Goal: Task Accomplishment & Management: Manage account settings

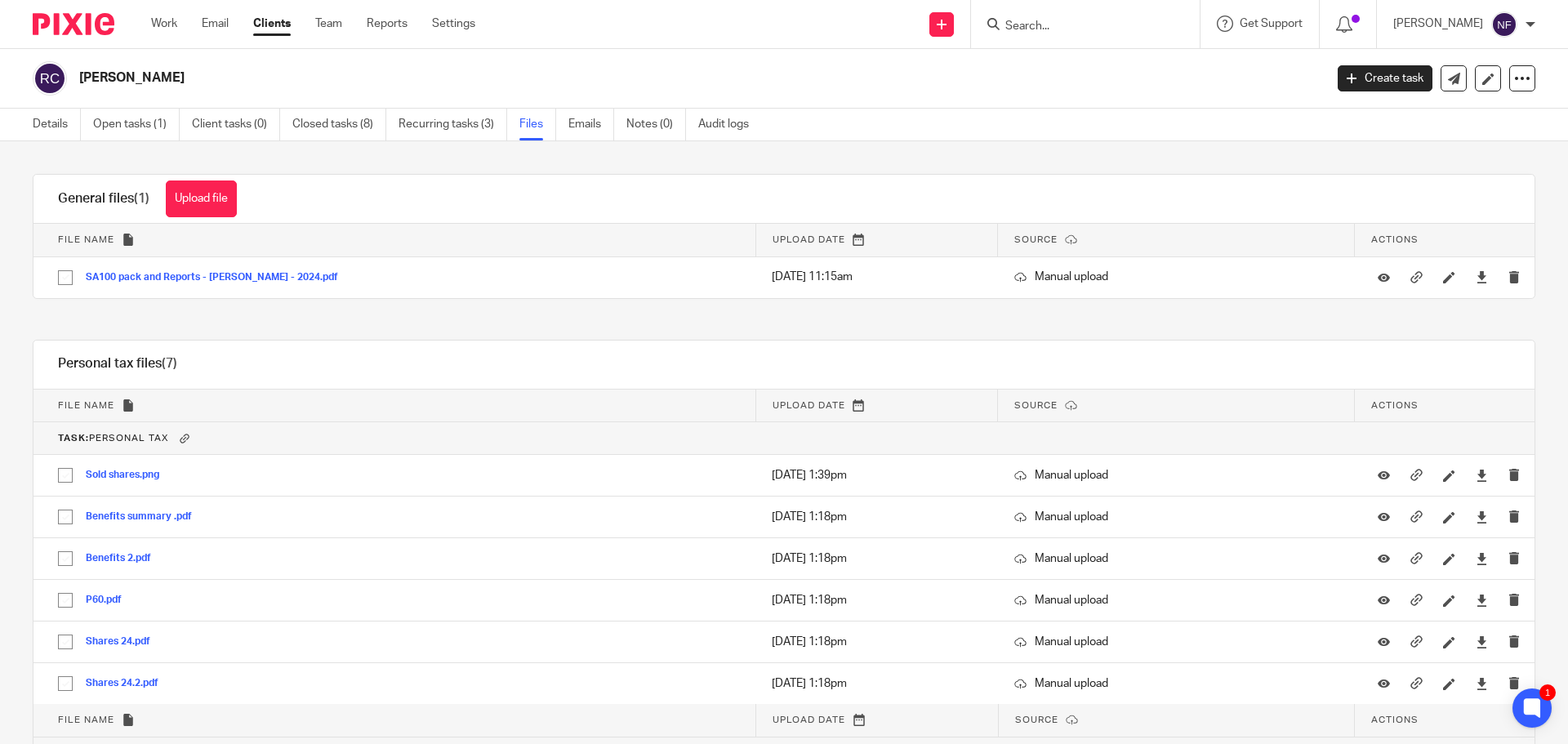
scroll to position [141, 0]
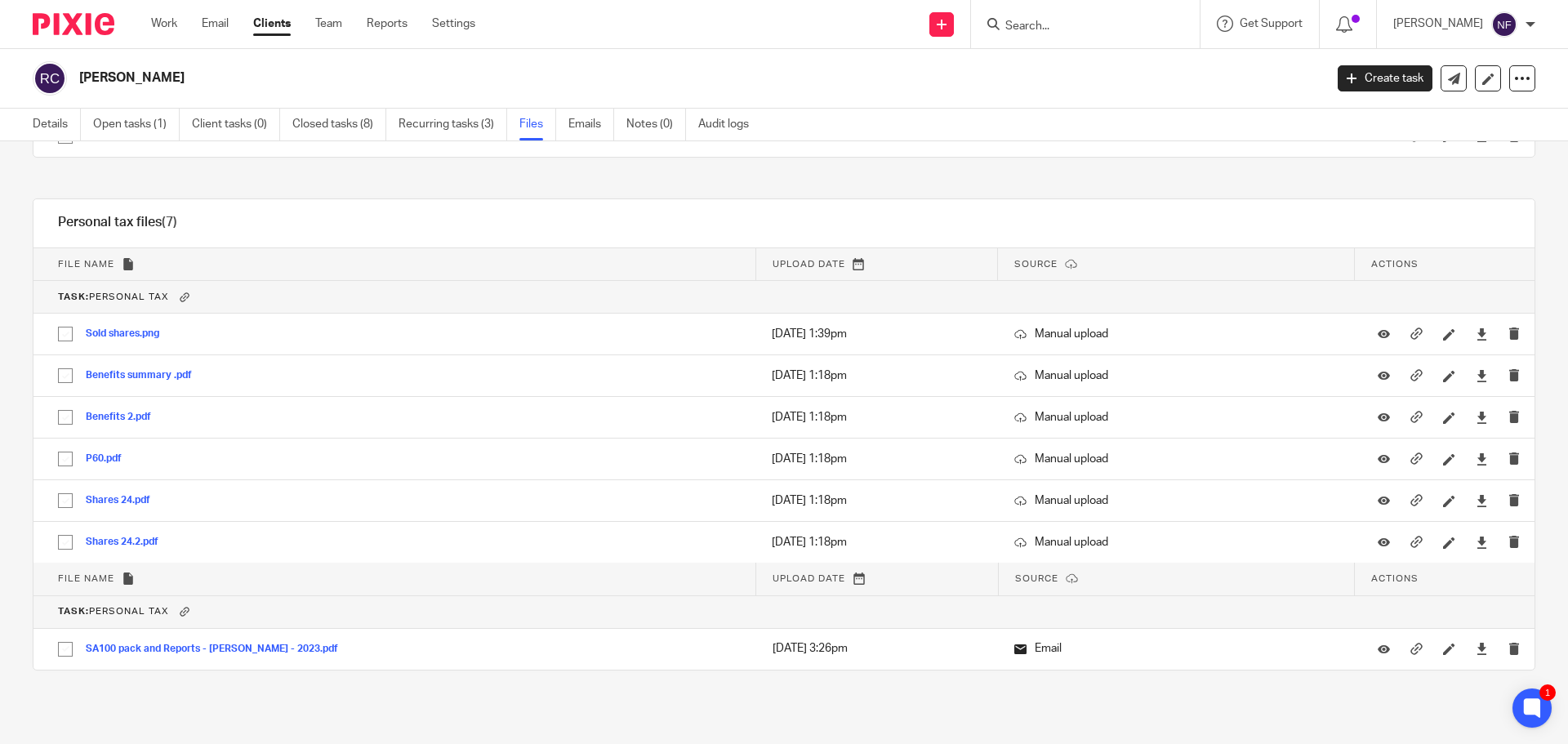
click at [1054, 16] on form at bounding box center [1090, 23] width 174 height 20
click at [1057, 23] on input "Search" at bounding box center [1077, 26] width 147 height 14
type input "cs"
click at [1090, 62] on link at bounding box center [1137, 70] width 276 height 37
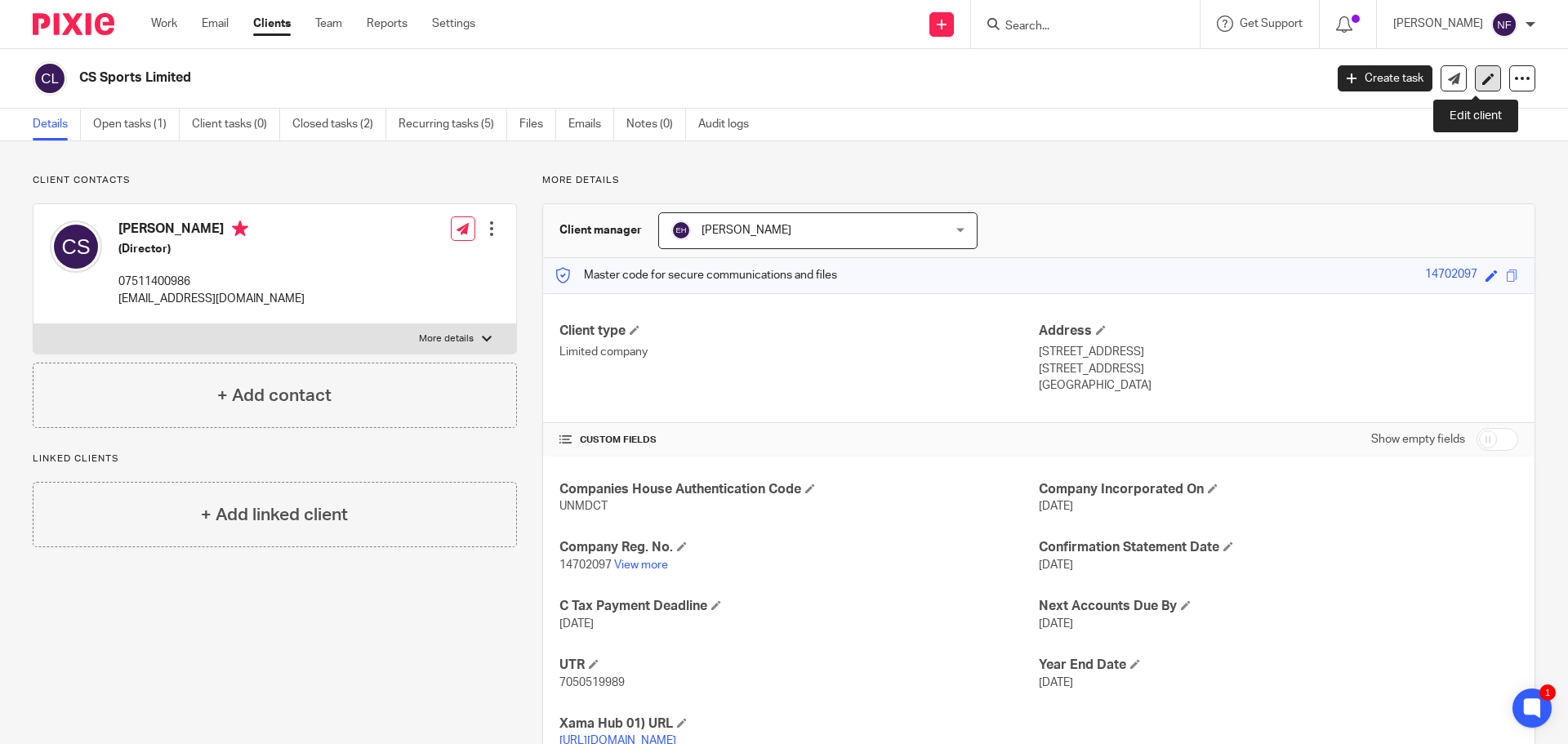
click at [1481, 81] on icon at bounding box center [1487, 79] width 12 height 12
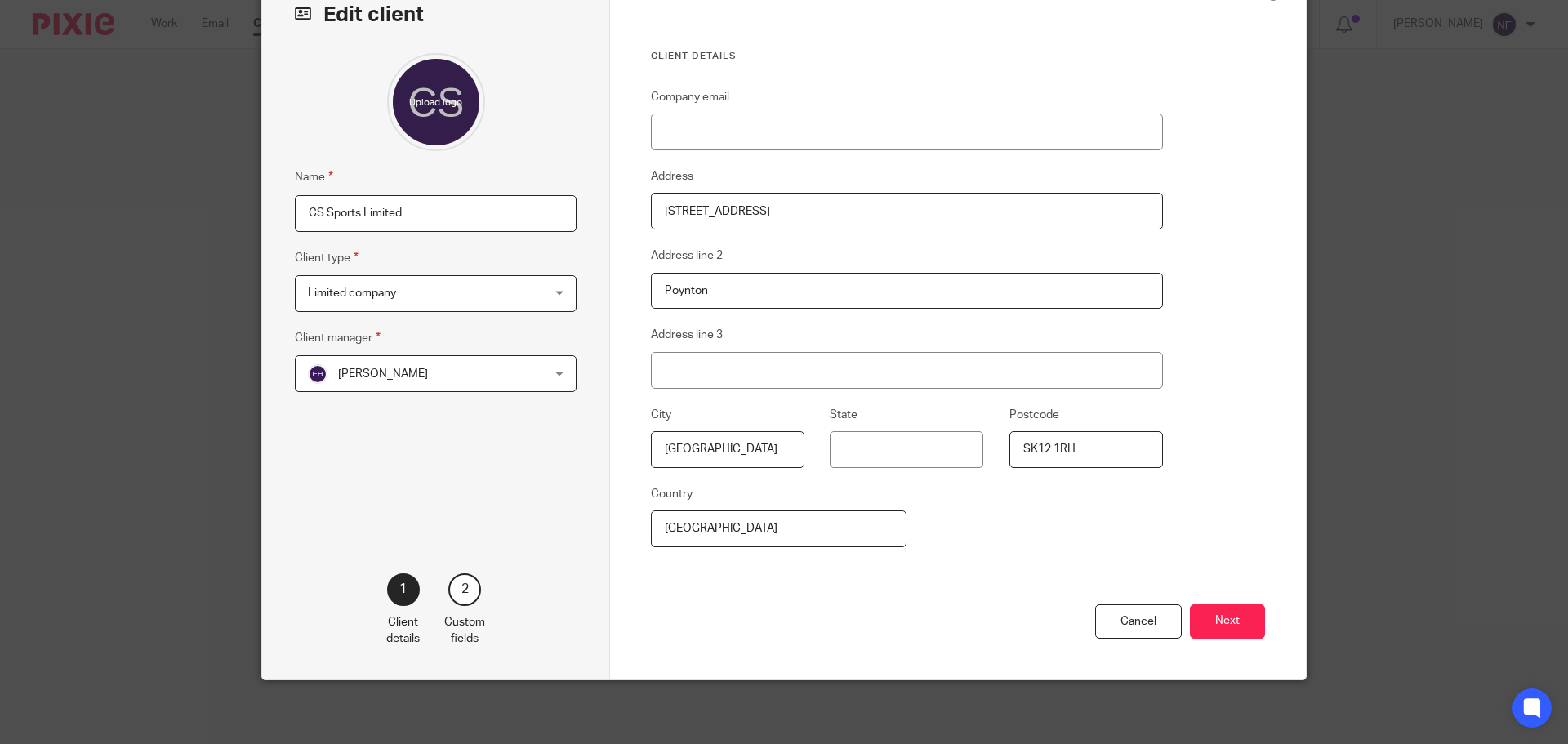
scroll to position [100, 0]
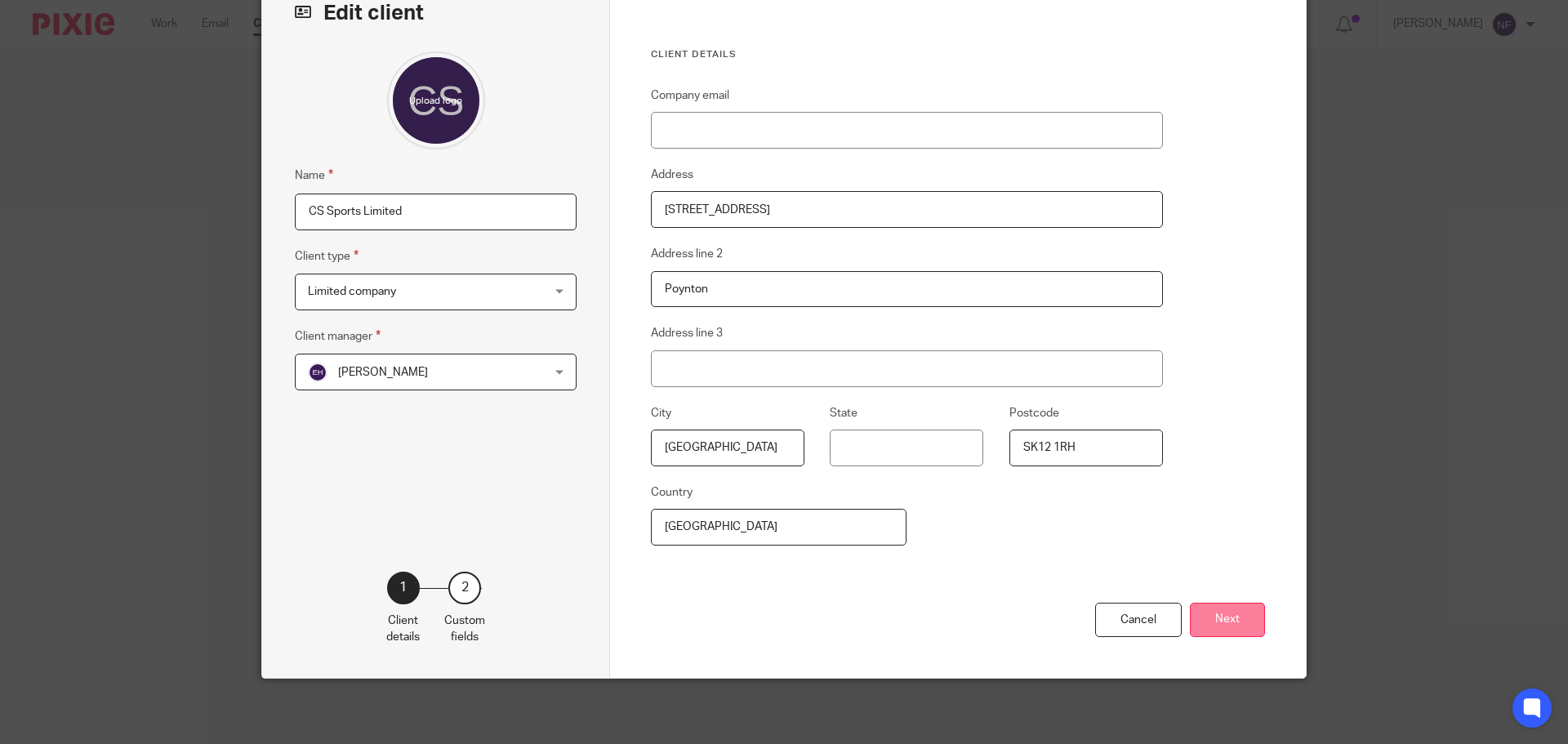
click at [1218, 611] on button "Next" at bounding box center [1227, 620] width 75 height 36
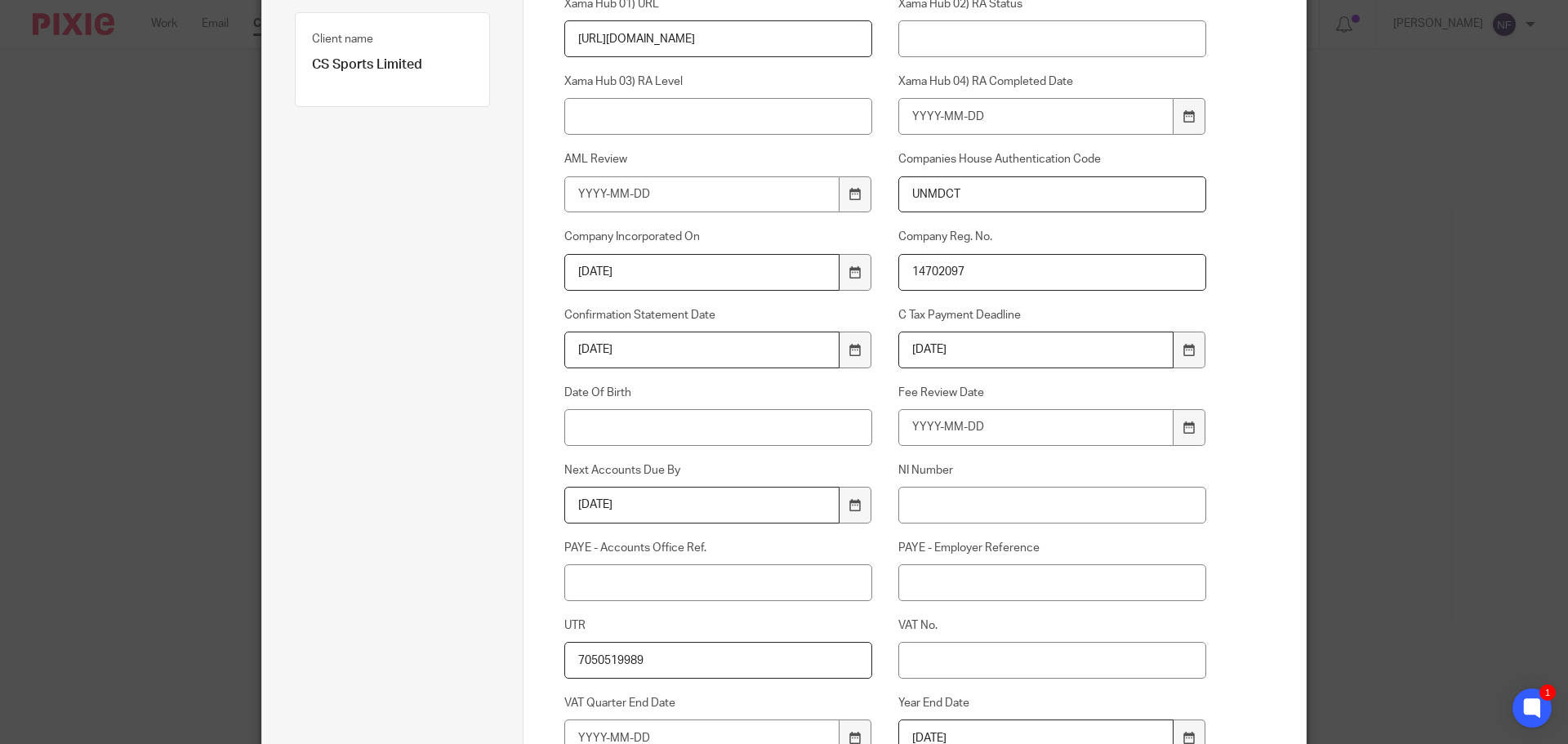
scroll to position [344, 0]
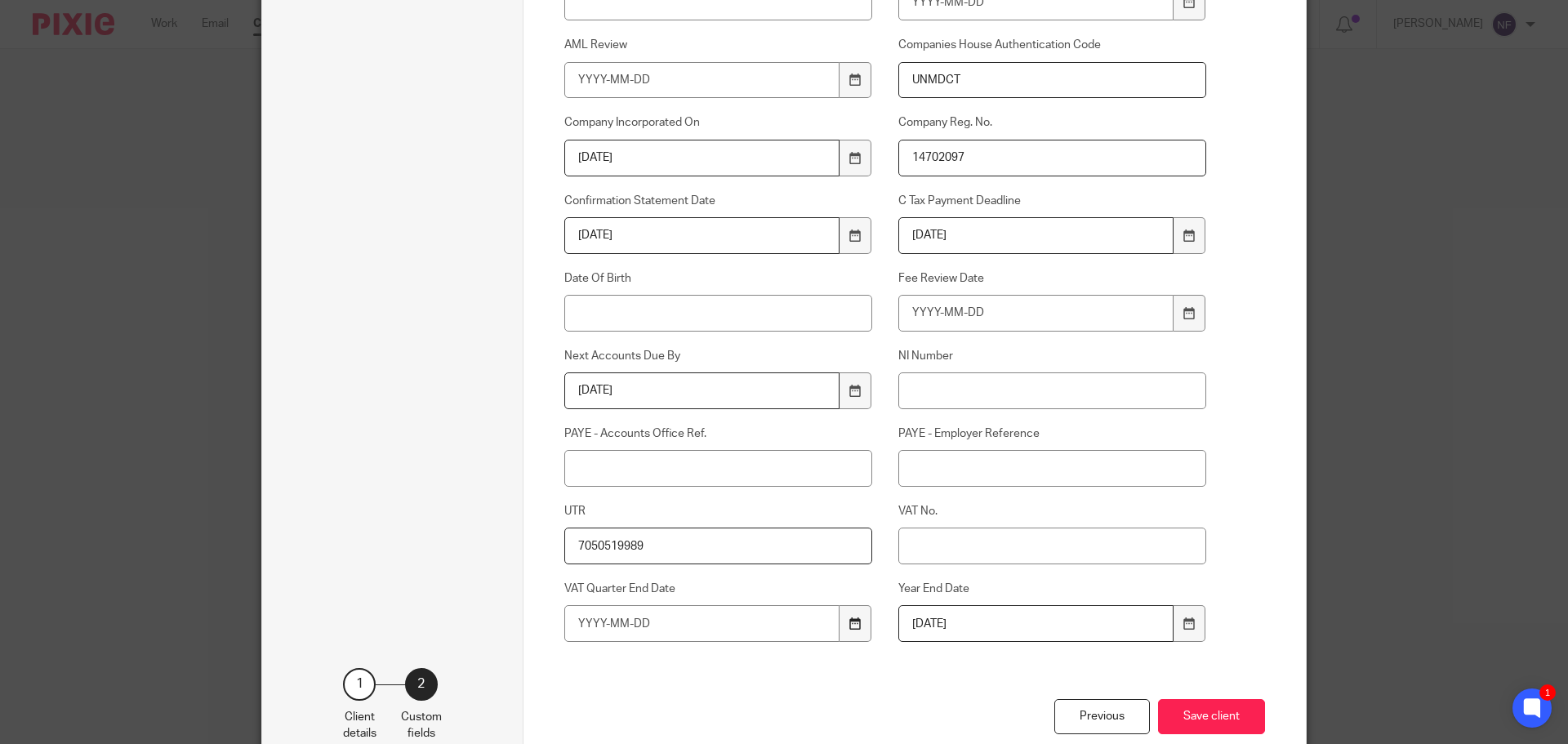
click at [849, 628] on icon at bounding box center [855, 623] width 12 height 12
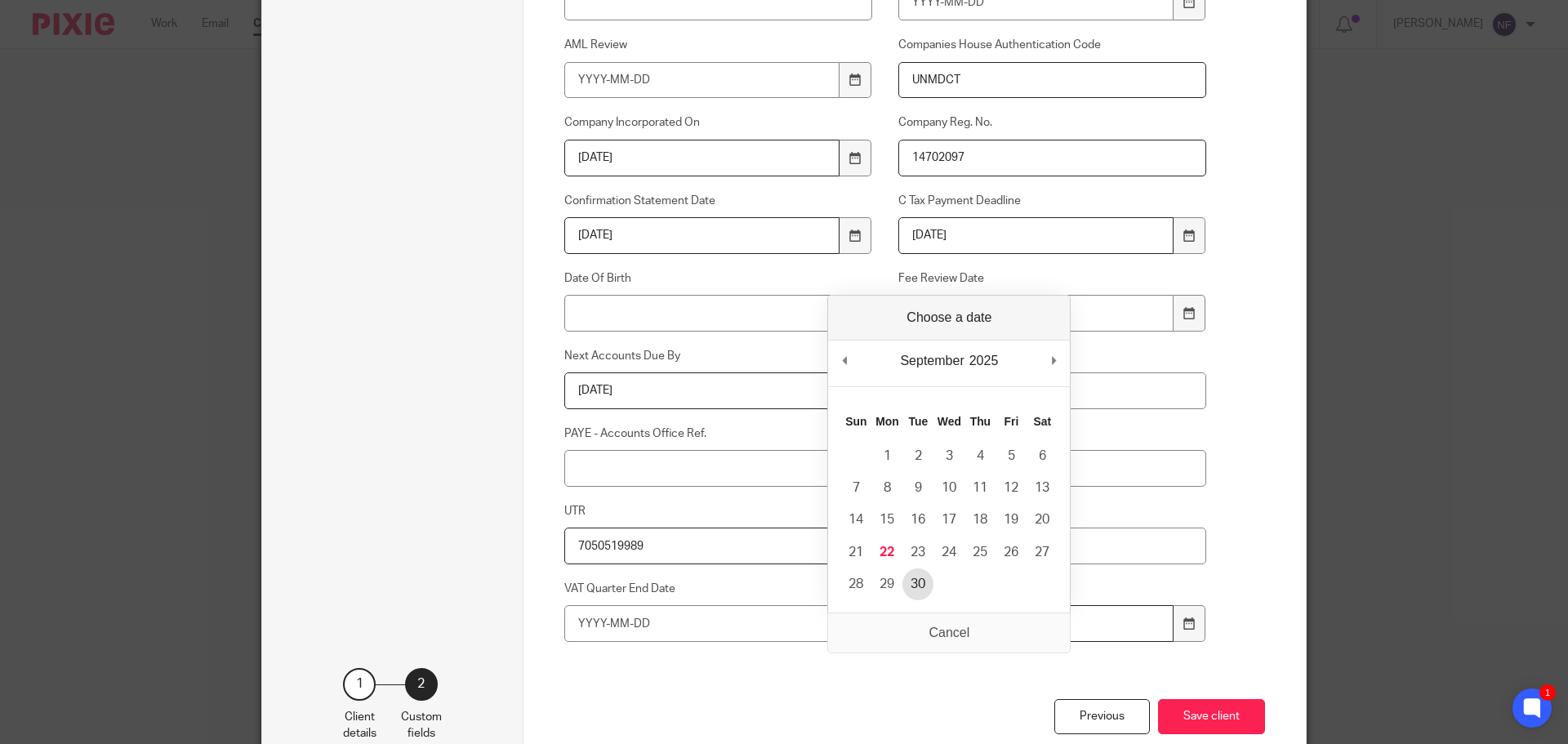
type input "2025-09-30"
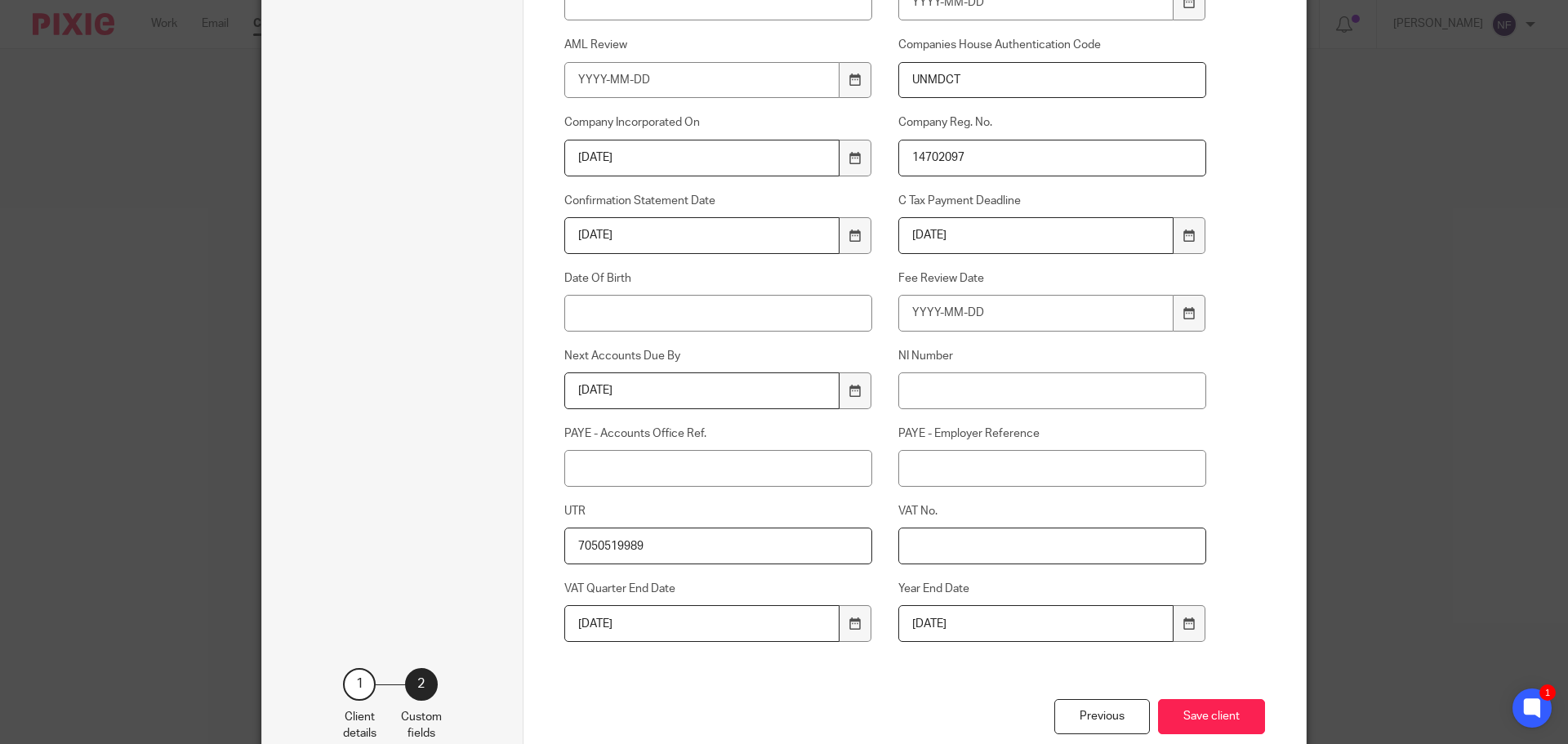
click at [927, 548] on input "VAT No." at bounding box center [1052, 546] width 309 height 37
click at [918, 550] on input "VAT No." at bounding box center [1052, 546] width 309 height 37
type input "492329961"
click at [1189, 712] on button "Save client" at bounding box center [1210, 716] width 107 height 36
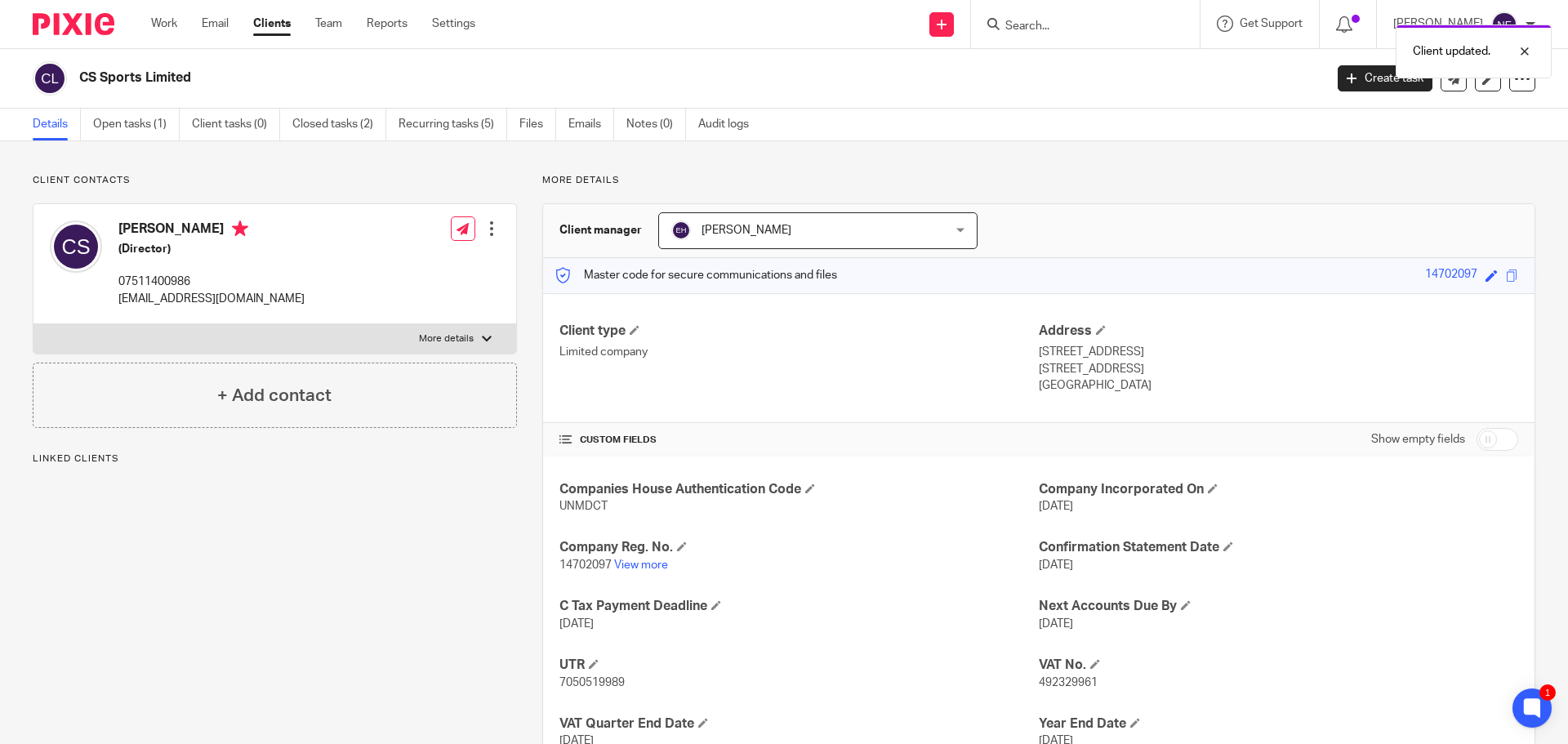
click at [767, 236] on span "[PERSON_NAME]" at bounding box center [793, 231] width 245 height 35
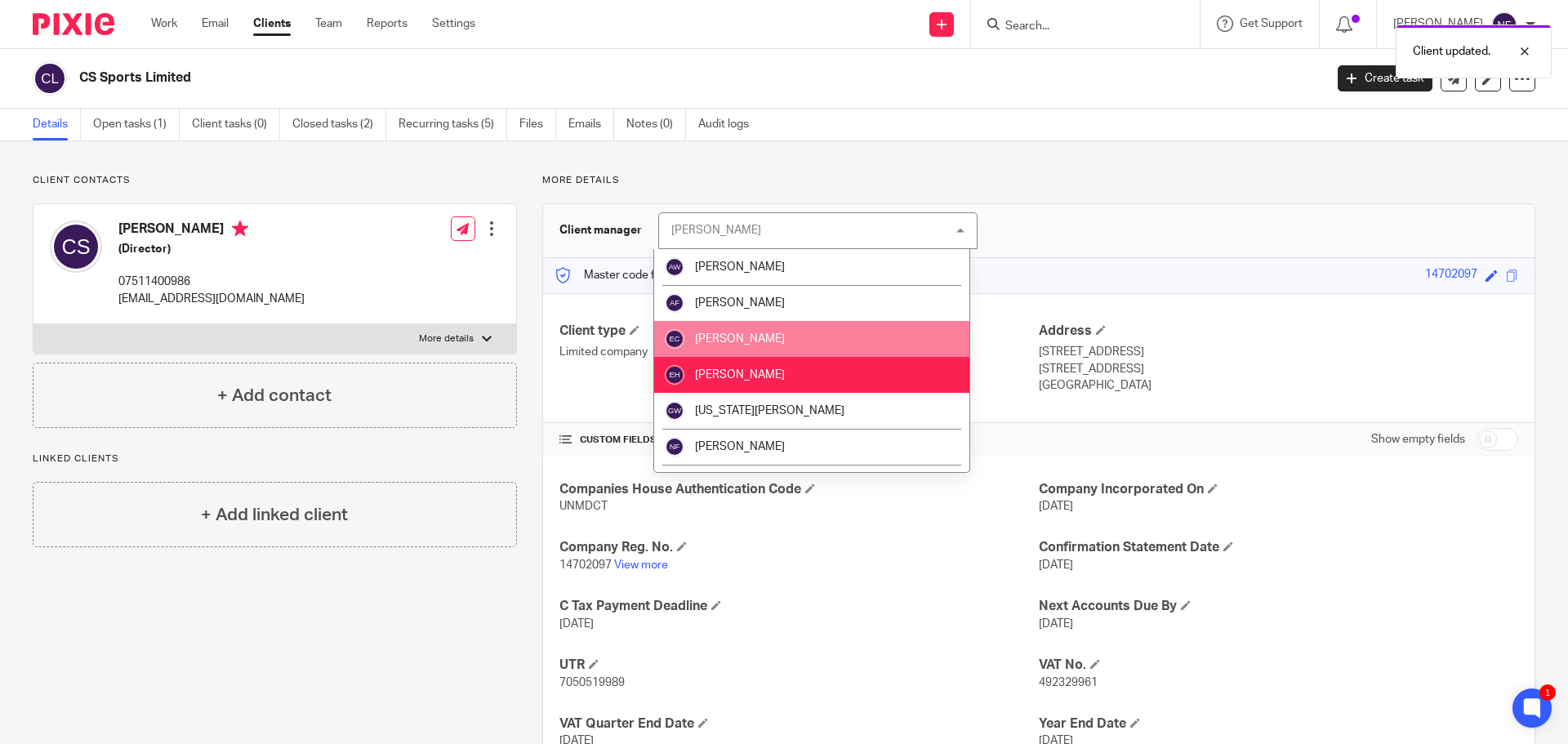
click at [762, 338] on span "[PERSON_NAME]" at bounding box center [739, 338] width 89 height 12
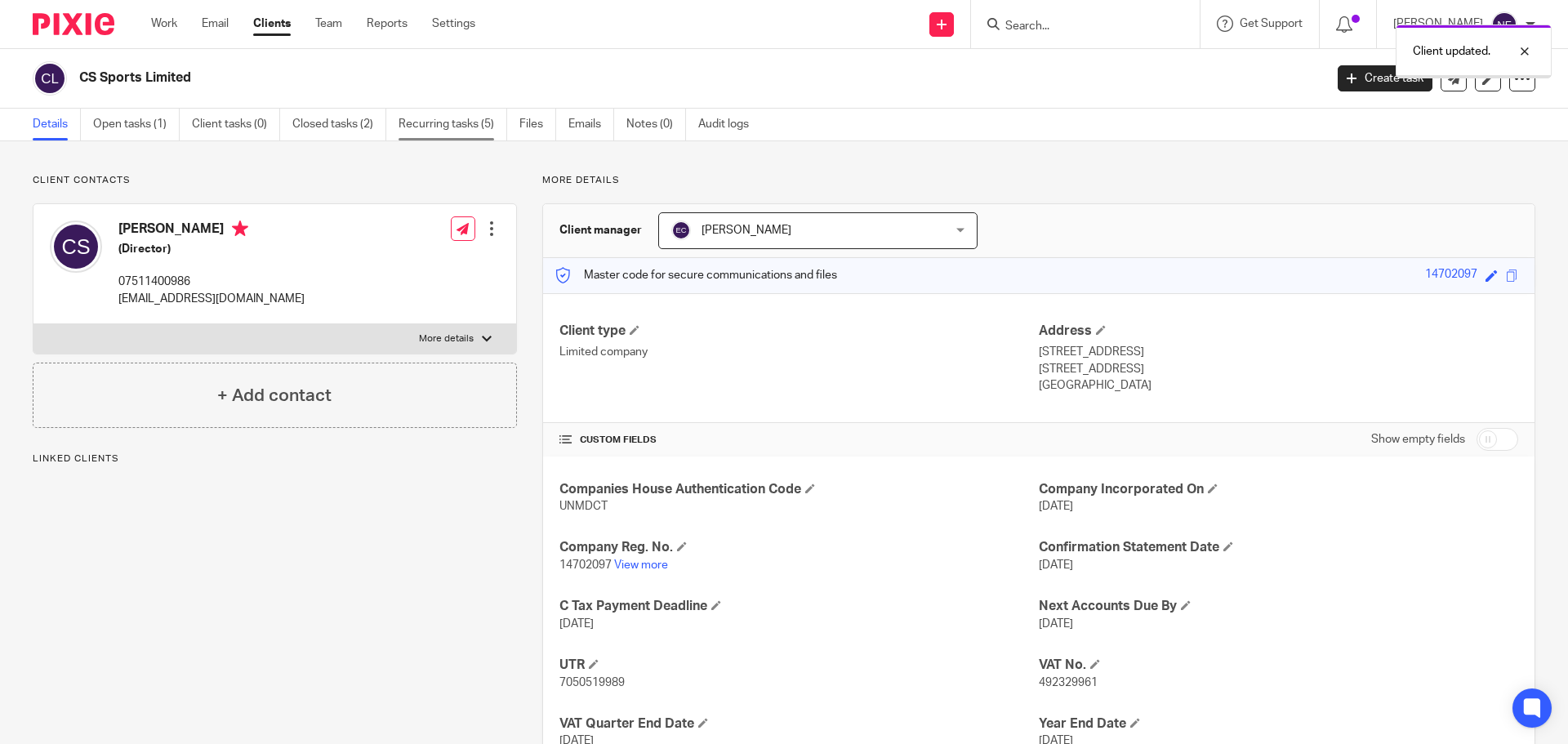
drag, startPoint x: 0, startPoint y: 0, endPoint x: 447, endPoint y: 133, distance: 466.4
click at [447, 133] on link "Recurring tasks (5)" at bounding box center [452, 124] width 109 height 32
